Goal: Task Accomplishment & Management: Complete application form

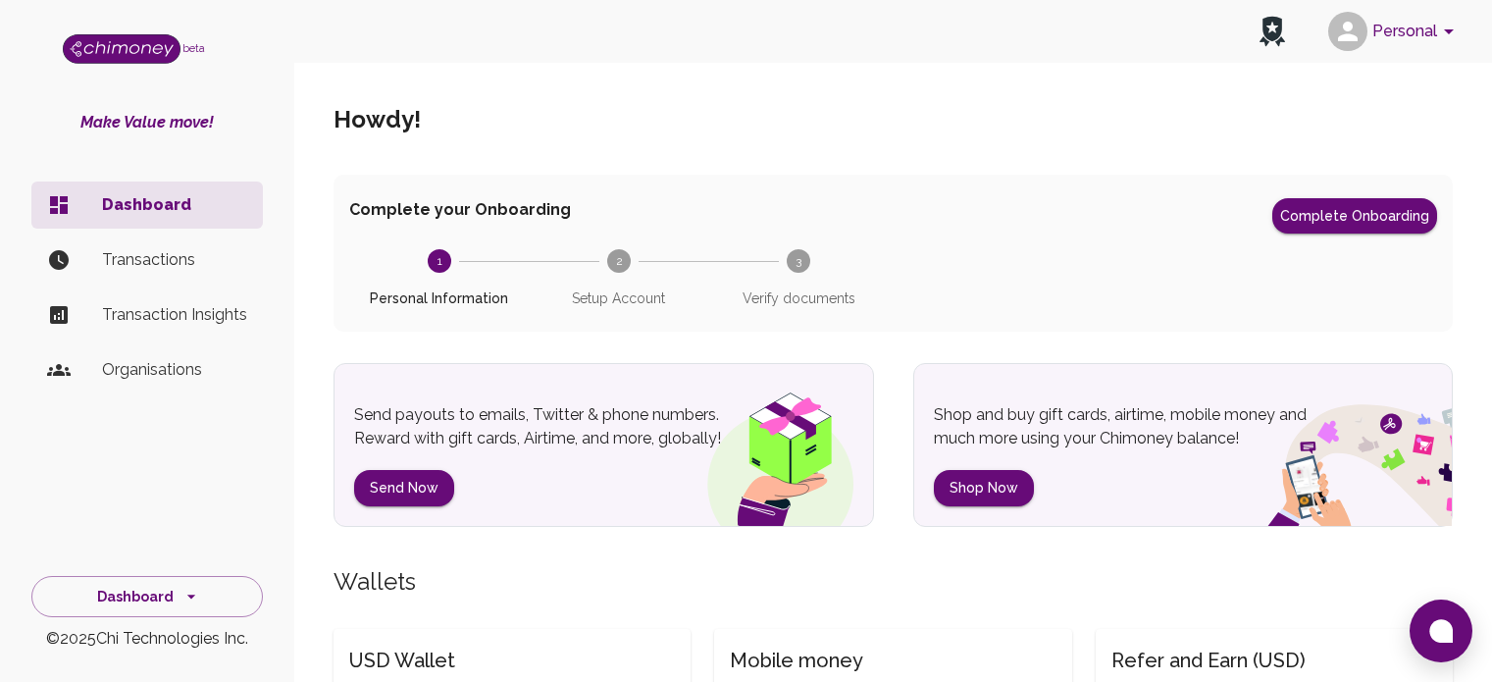
scroll to position [738, 0]
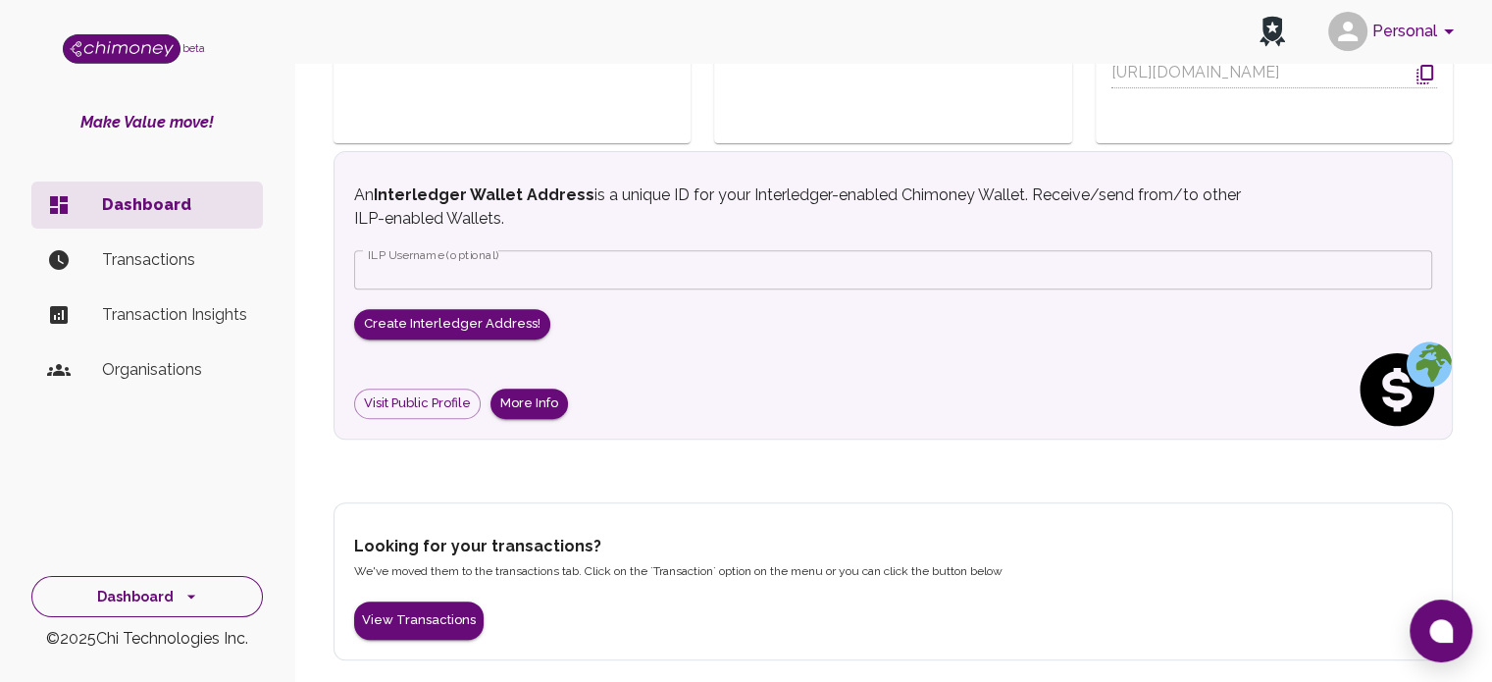
click at [189, 597] on icon "side nav" at bounding box center [191, 597] width 20 height 20
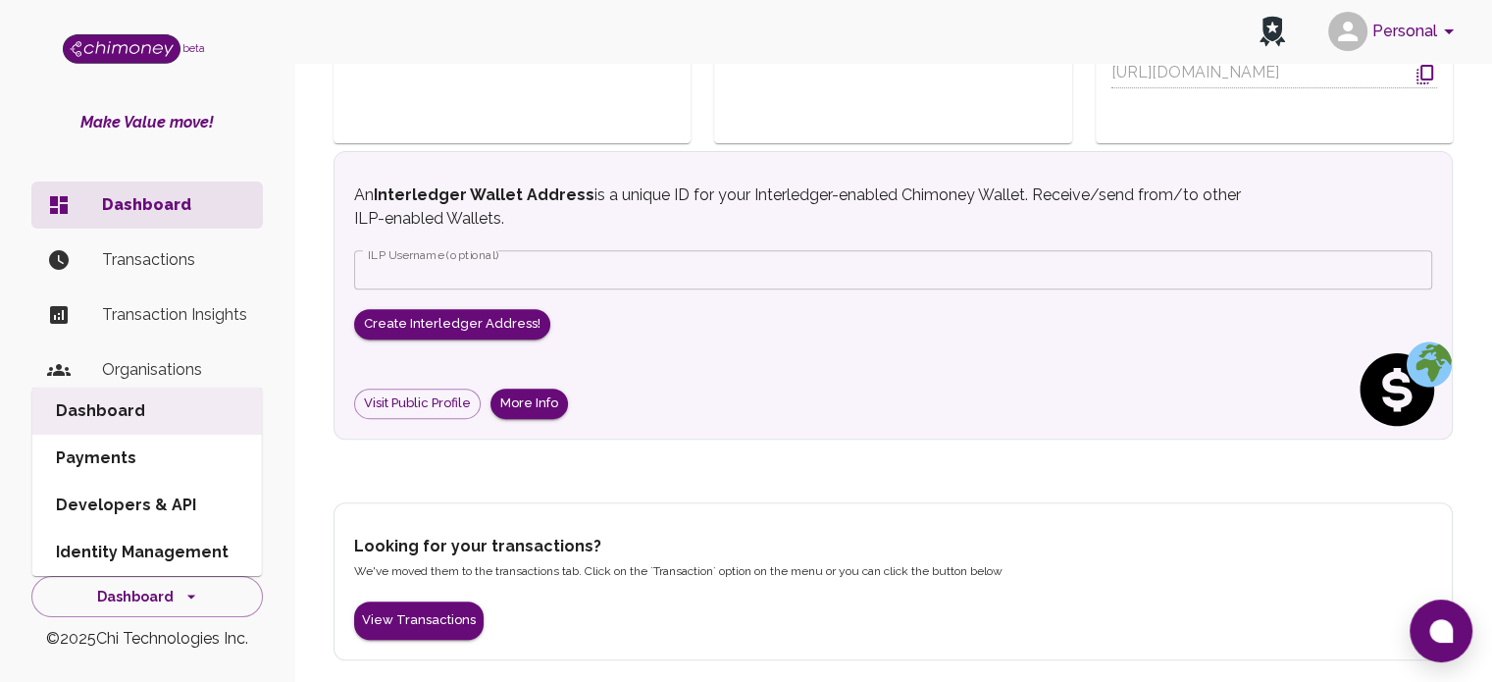
click at [1276, 472] on section "USD Wallet $0.00 Send payouts of bank, gift card, airtime, mobile money and mor…" at bounding box center [893, 169] width 1119 height 650
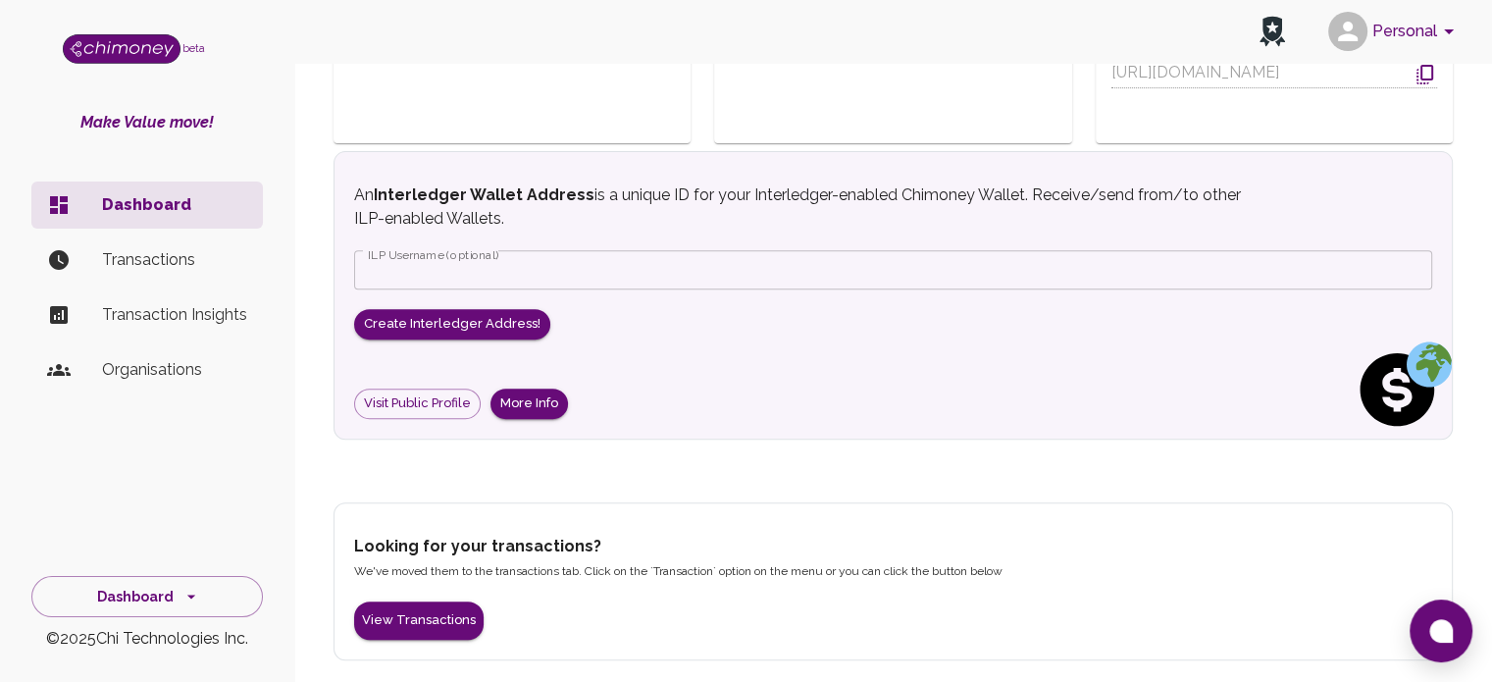
click at [193, 353] on li "Organisations" at bounding box center [147, 369] width 232 height 47
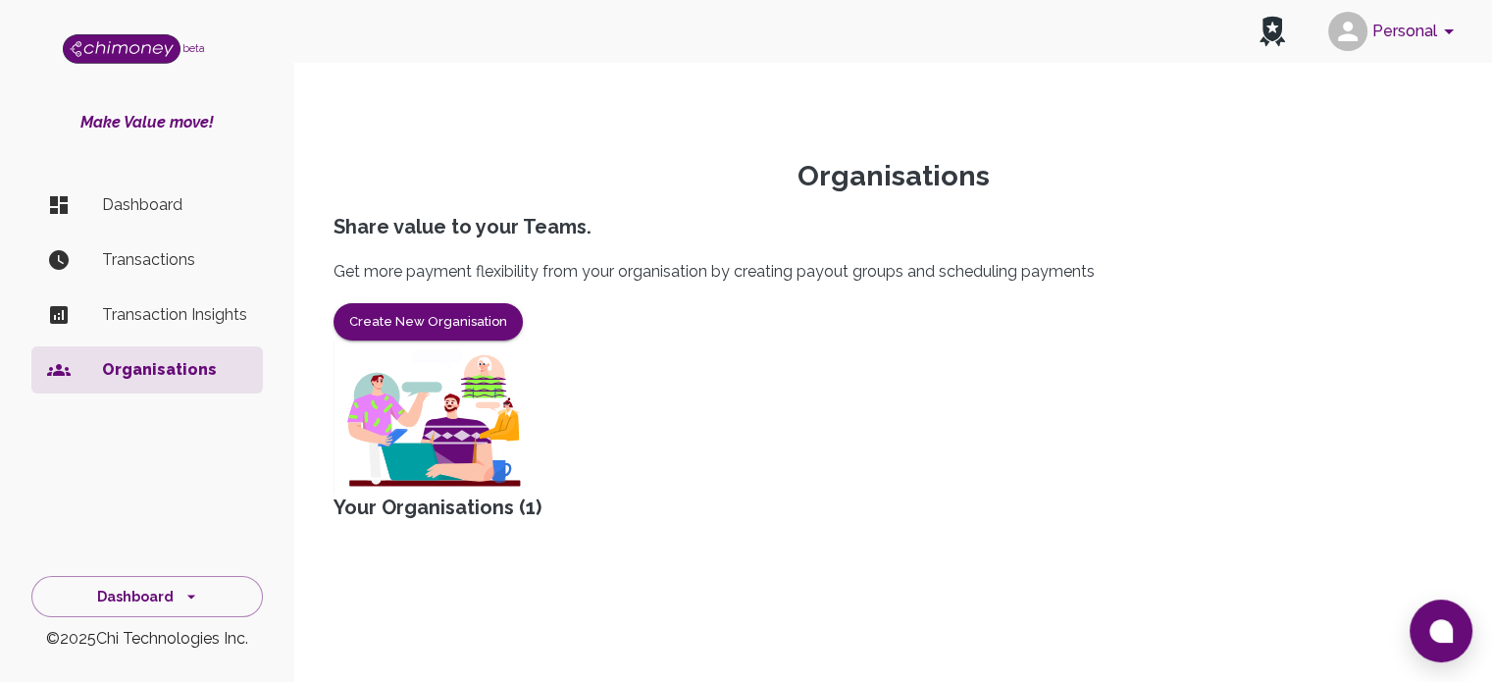
scroll to position [86, 0]
click at [475, 493] on div "Your Organisations ( 1 )" at bounding box center [893, 506] width 1119 height 27
click at [375, 493] on div "Your Organisations ( 1 )" at bounding box center [893, 506] width 1119 height 27
click at [558, 493] on div "Your Organisations ( 1 )" at bounding box center [893, 506] width 1119 height 27
click at [527, 493] on div "Your Organisations ( 1 )" at bounding box center [893, 506] width 1119 height 27
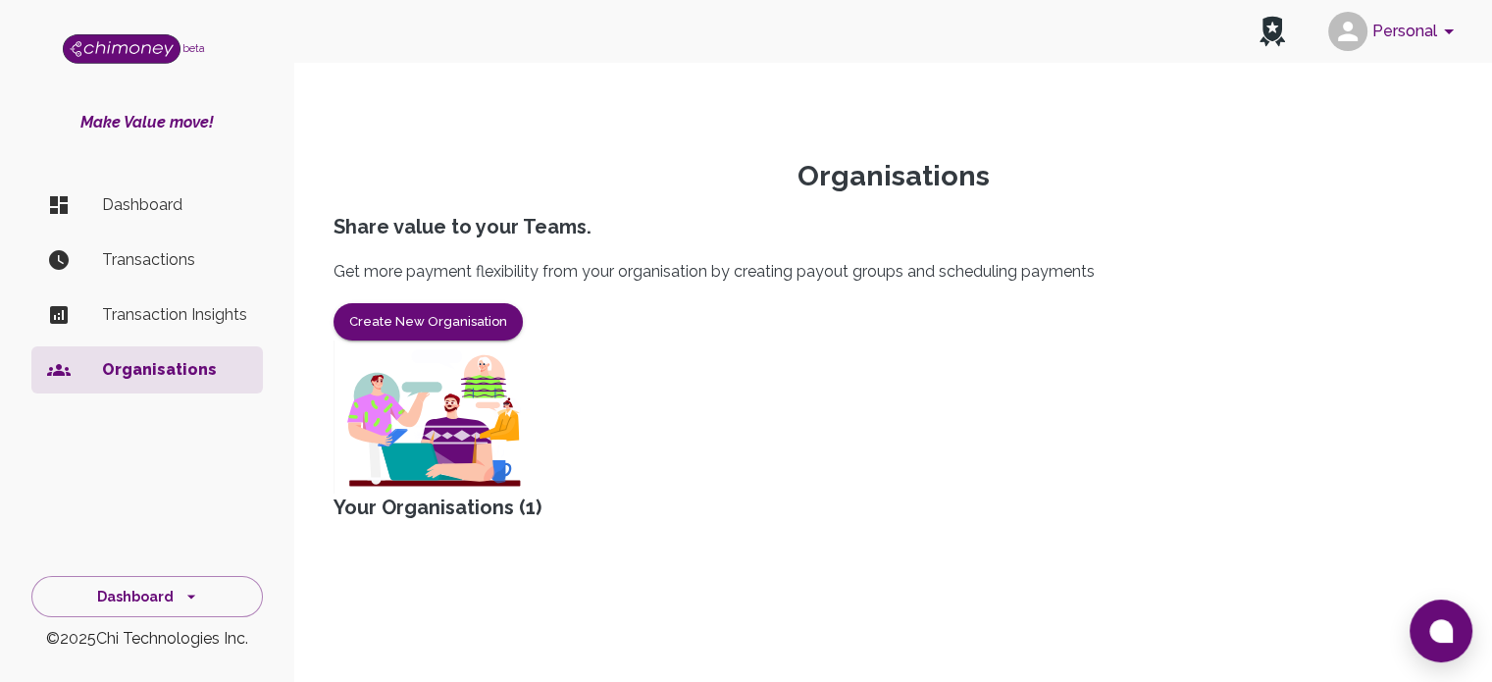
scroll to position [0, 0]
click at [895, 153] on div "Organisations Share value to your Teams. Get more payment flexibility from your…" at bounding box center [893, 363] width 1166 height 503
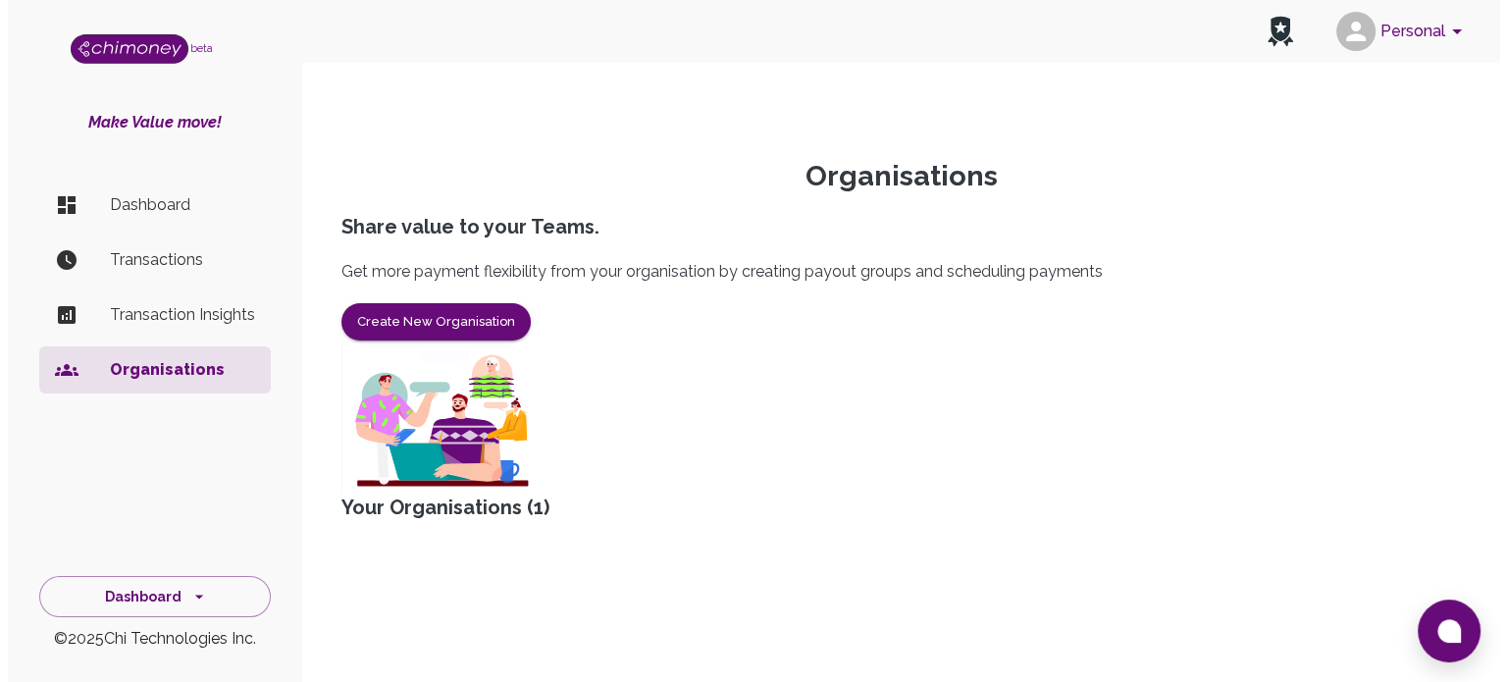
scroll to position [86, 0]
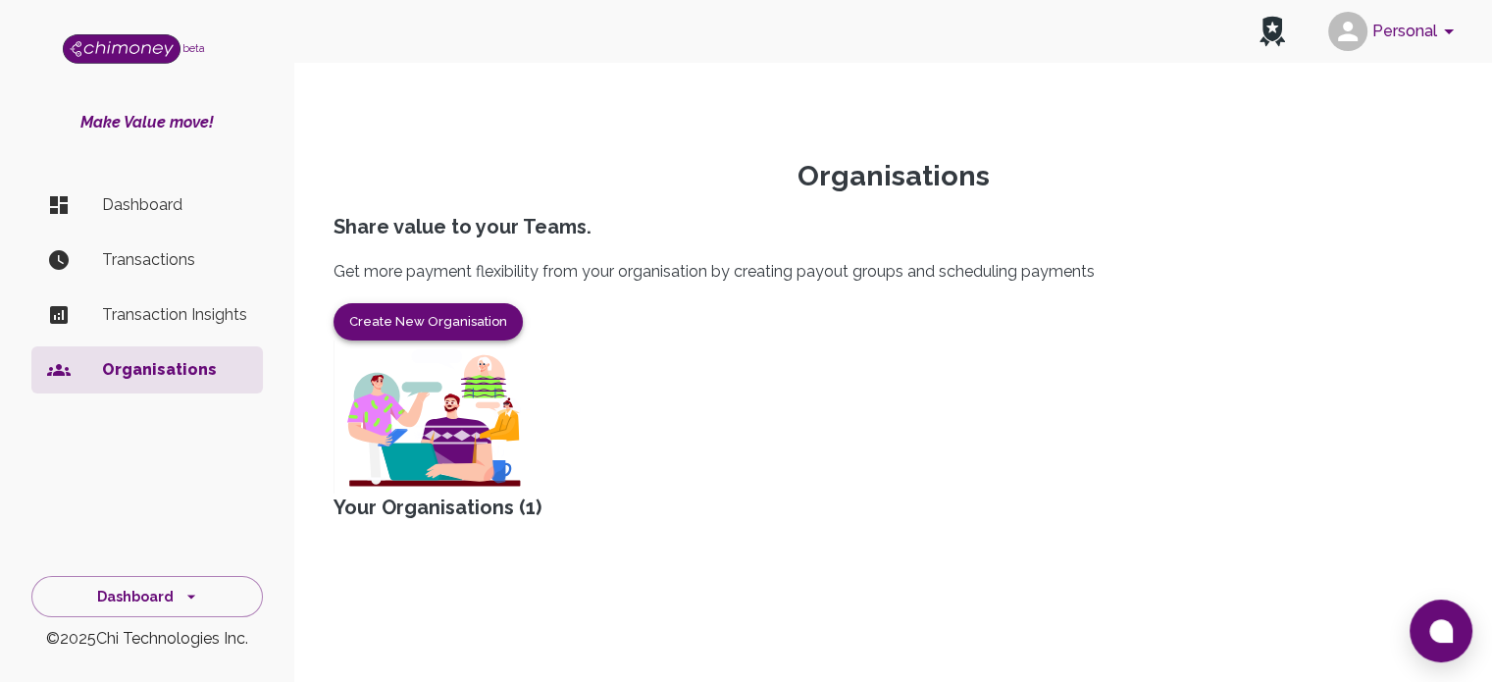
click at [420, 321] on button "Create New Organisation" at bounding box center [428, 322] width 189 height 38
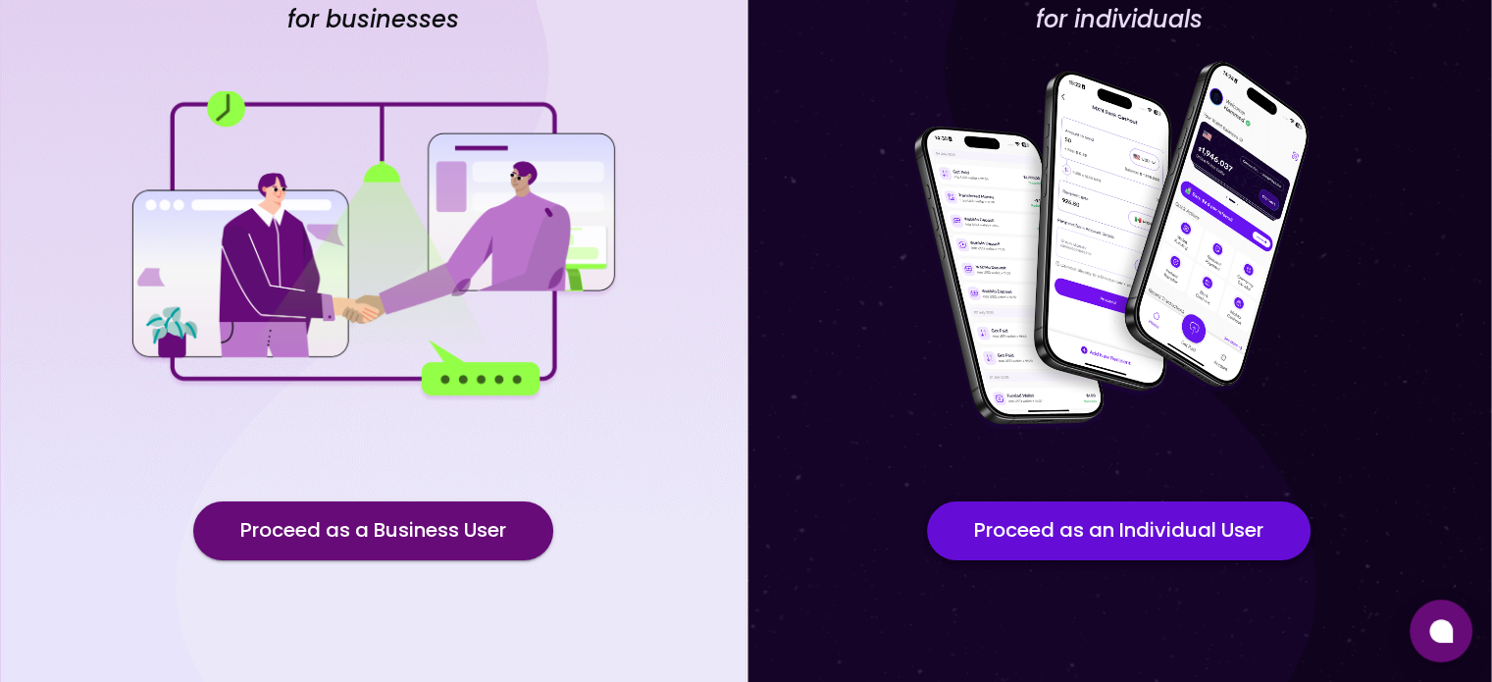
scroll to position [204, 0]
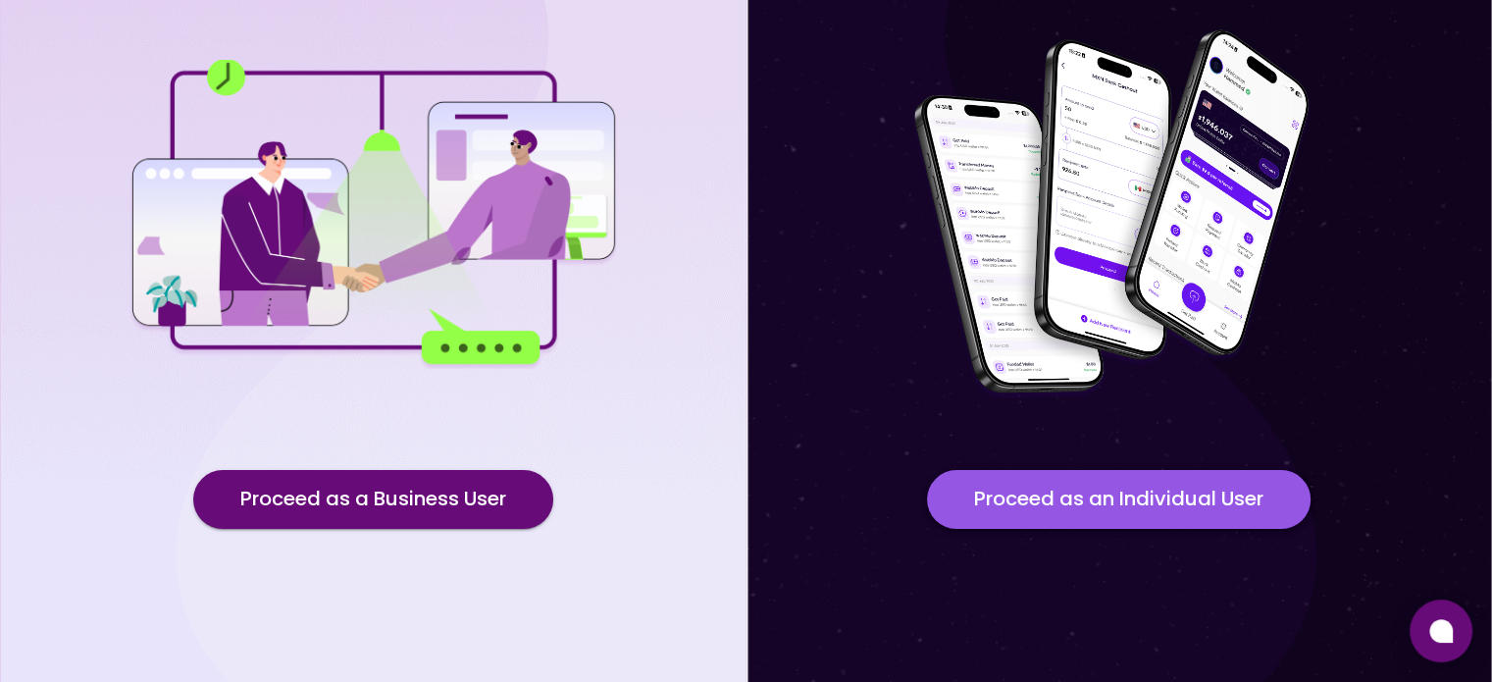
click at [1188, 500] on button "Proceed as an Individual User" at bounding box center [1119, 499] width 384 height 59
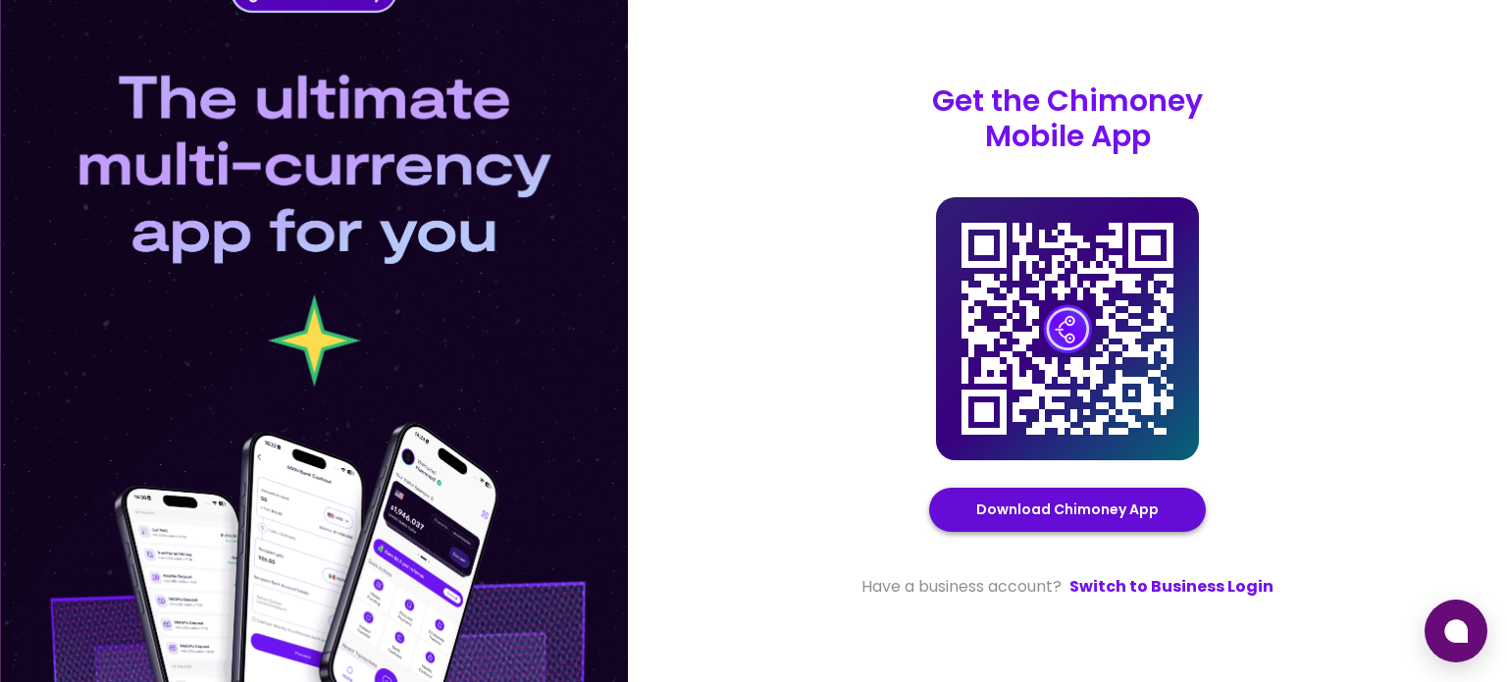
click at [1038, 502] on link "Download Chimoney App" at bounding box center [1067, 509] width 182 height 25
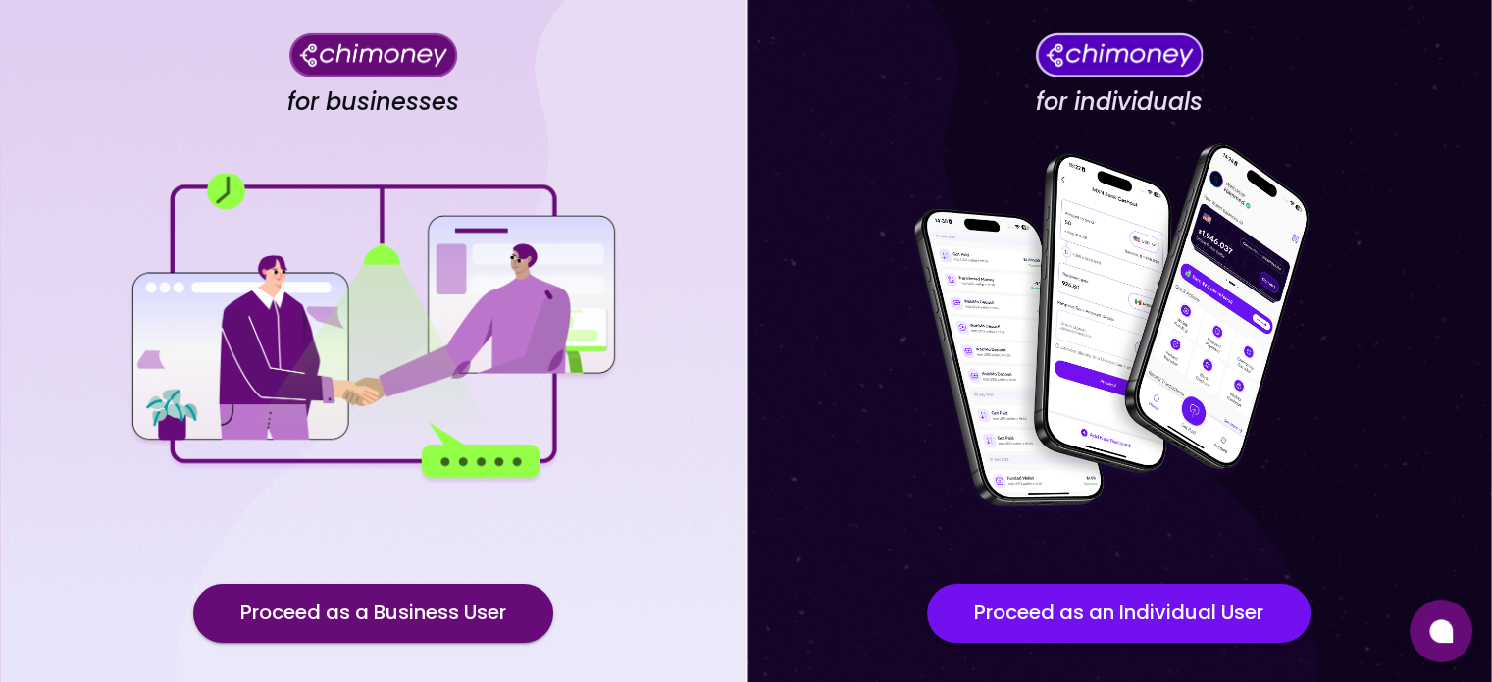
scroll to position [204, 0]
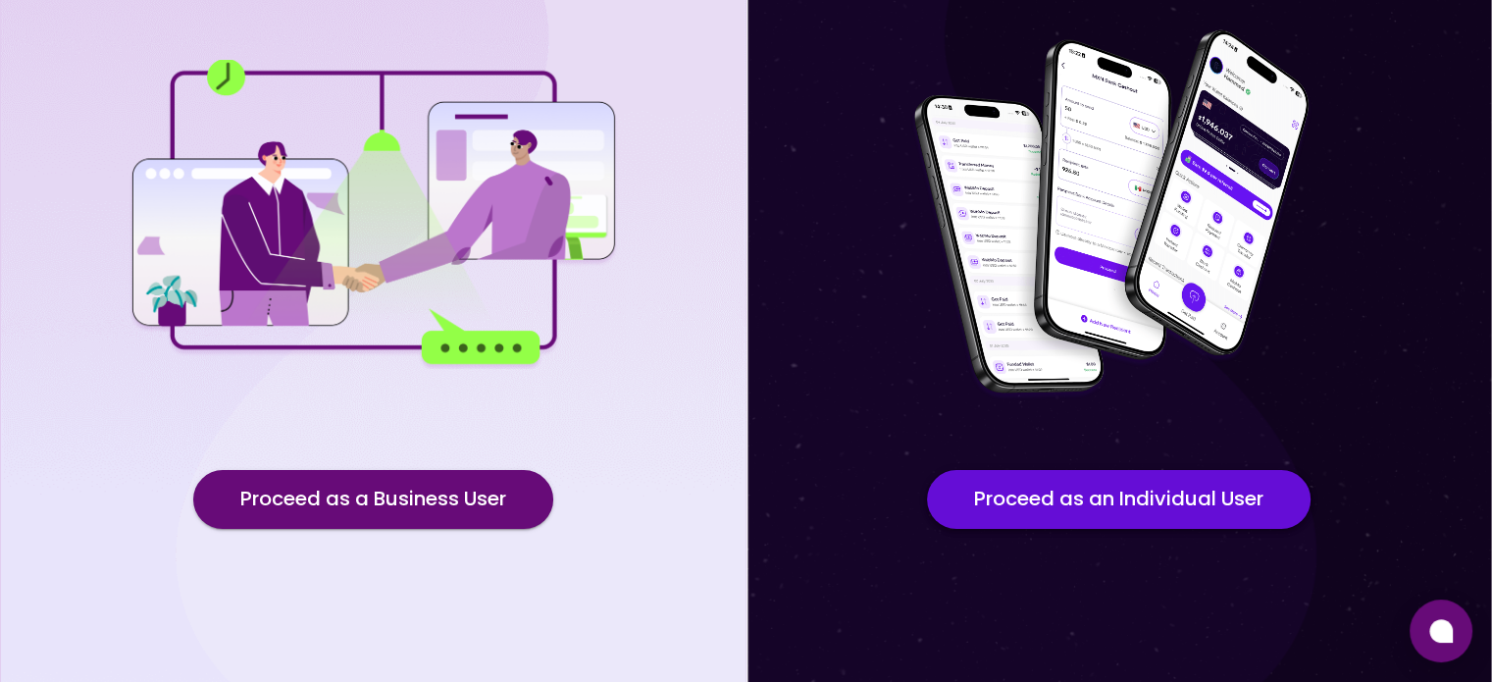
click at [1152, 518] on button "Proceed as an Individual User" at bounding box center [1119, 499] width 384 height 59
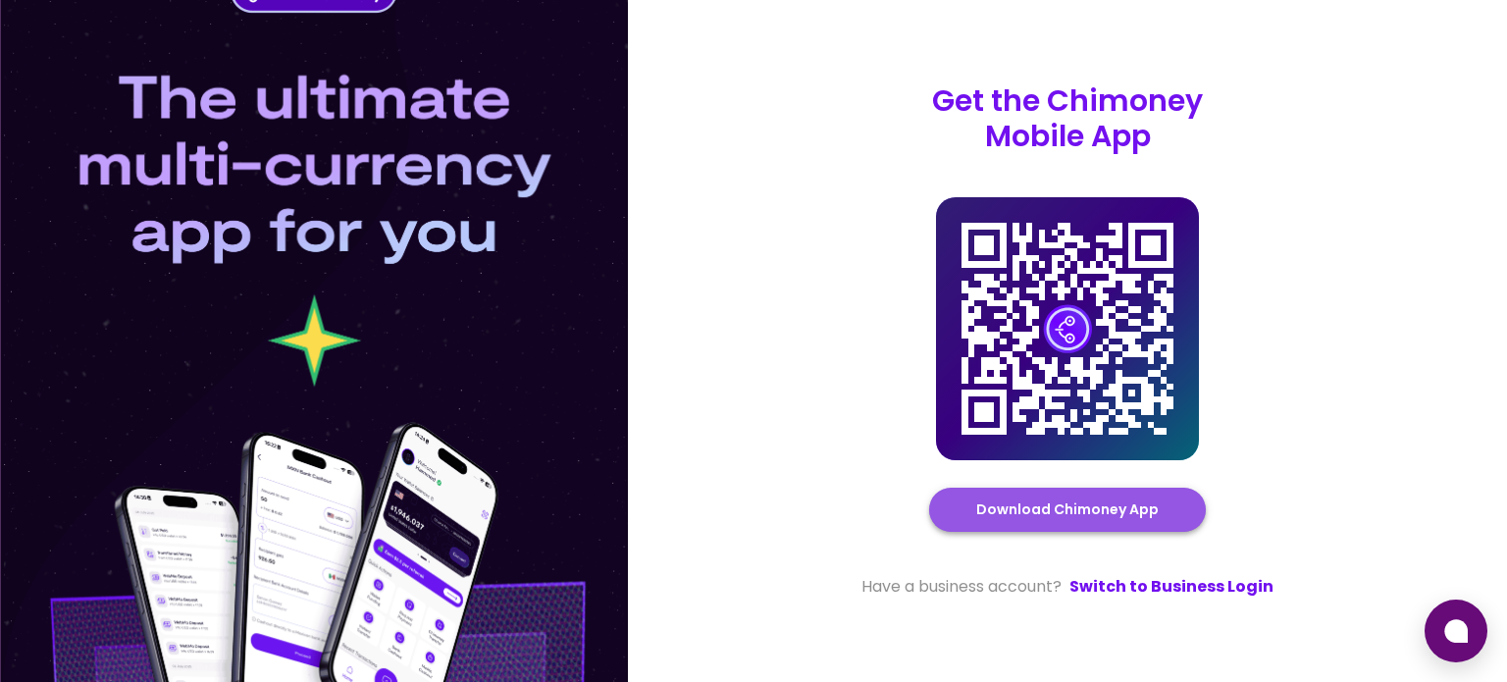
click at [1109, 509] on link "Download Chimoney App" at bounding box center [1067, 509] width 182 height 25
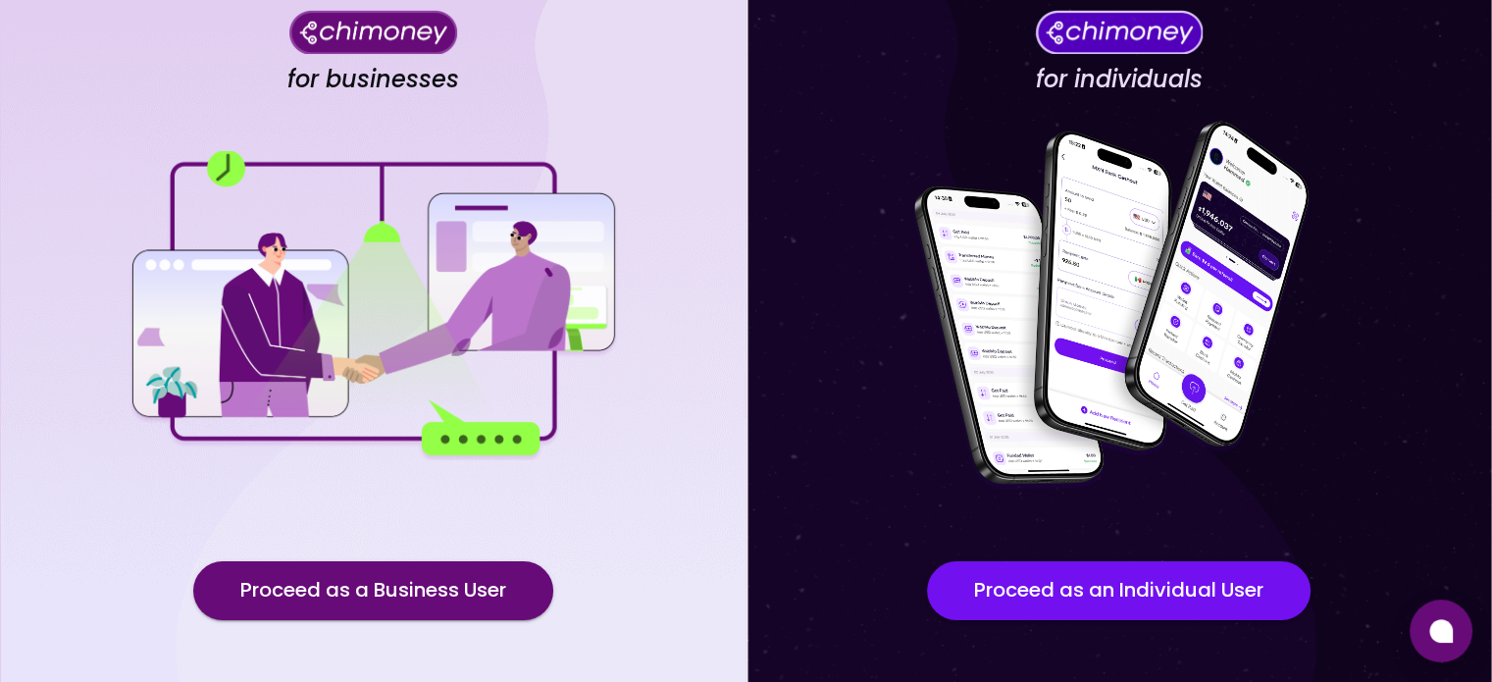
scroll to position [204, 0]
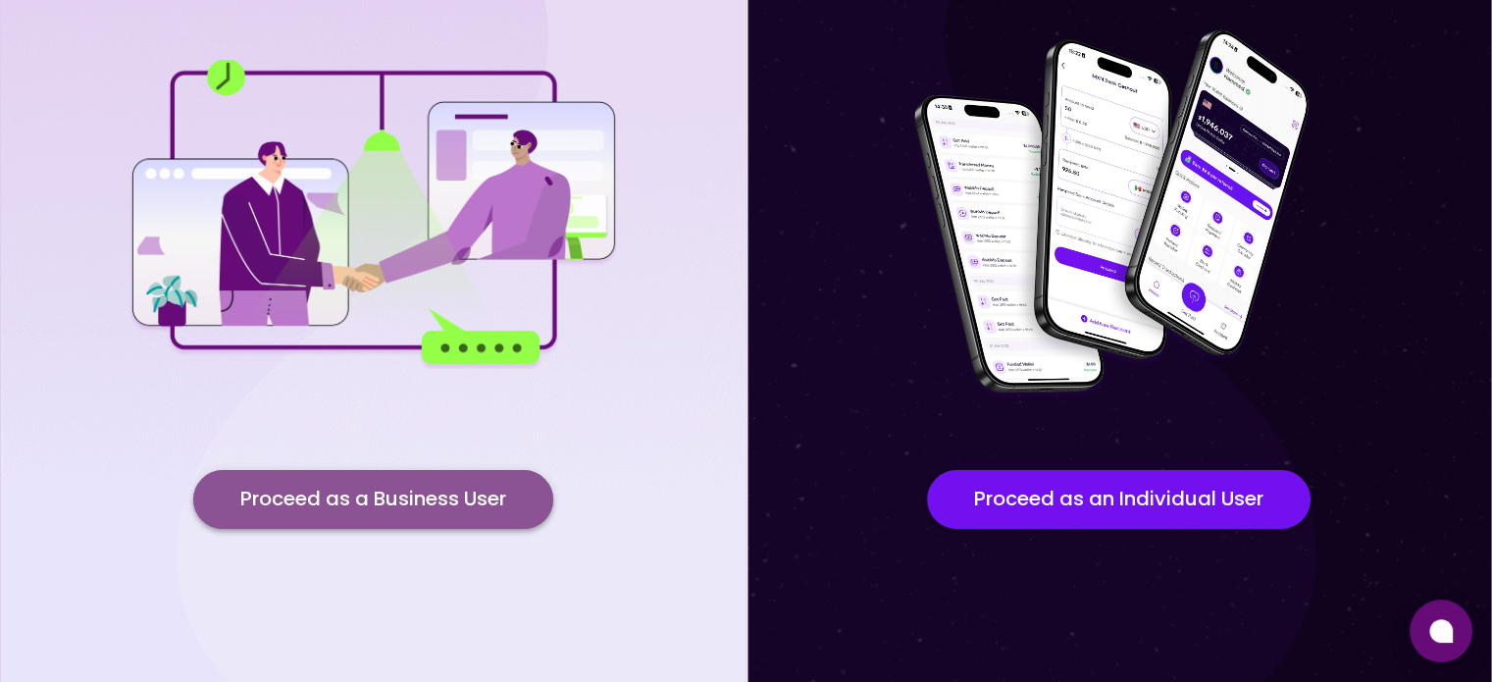
click at [359, 485] on button "Proceed as a Business User" at bounding box center [373, 499] width 360 height 59
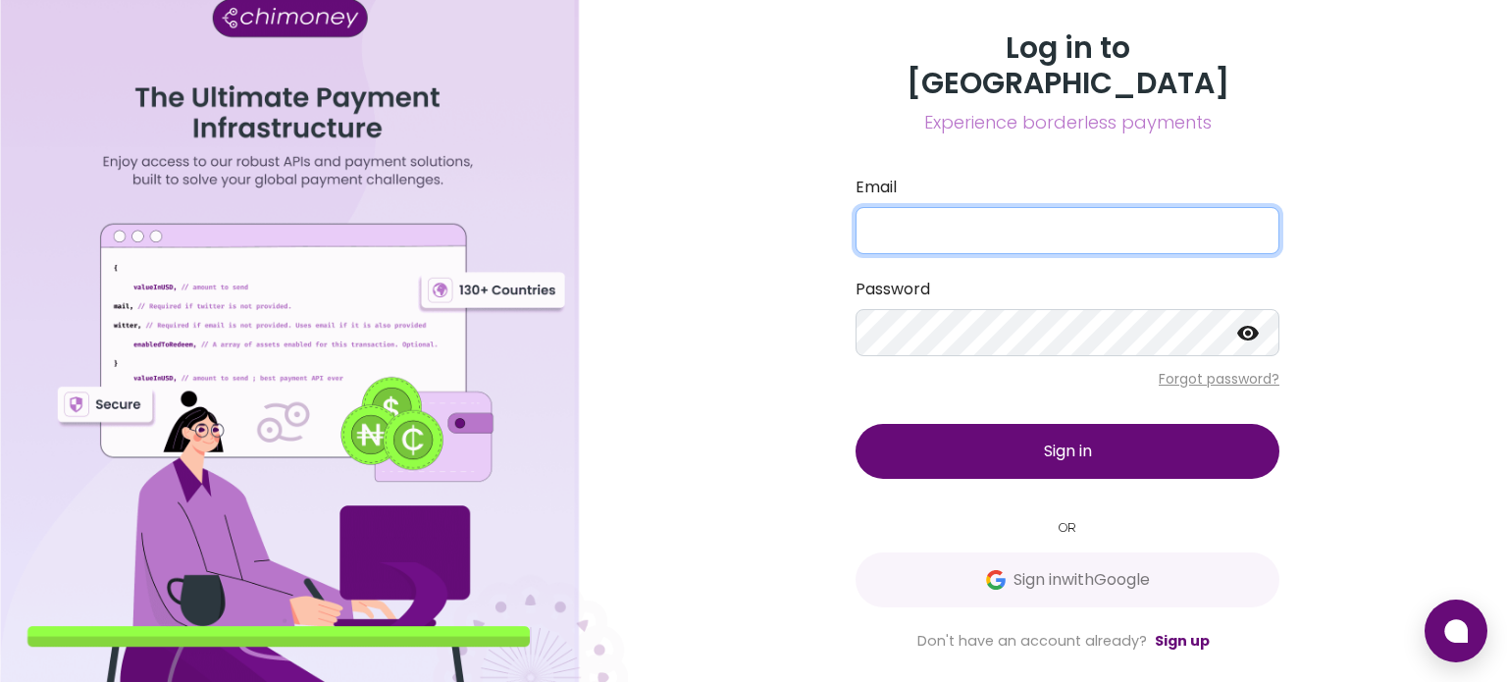
type input "[EMAIL_ADDRESS][DOMAIN_NAME]"
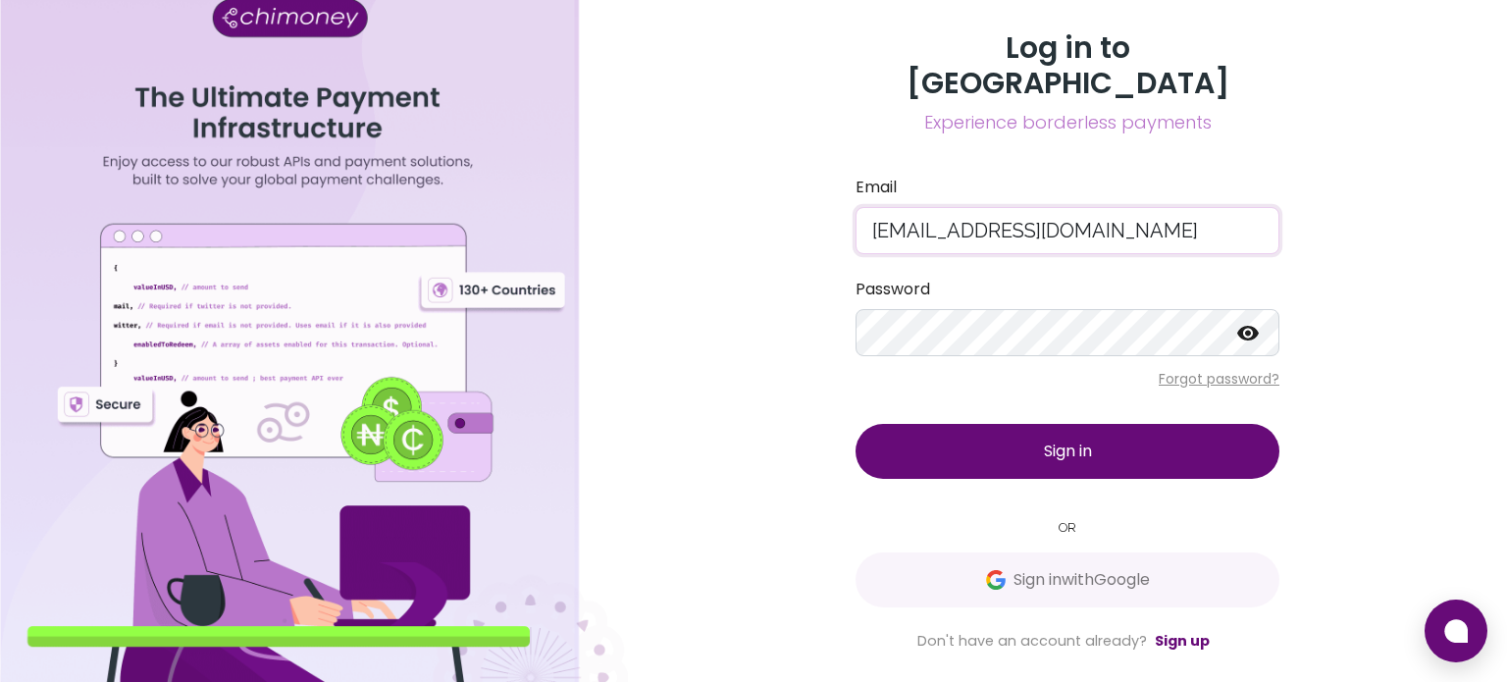
click at [951, 207] on input "[EMAIL_ADDRESS][DOMAIN_NAME]" at bounding box center [1067, 230] width 424 height 47
click at [1027, 437] on button "Sign in" at bounding box center [1067, 451] width 424 height 55
